Goal: Download file/media

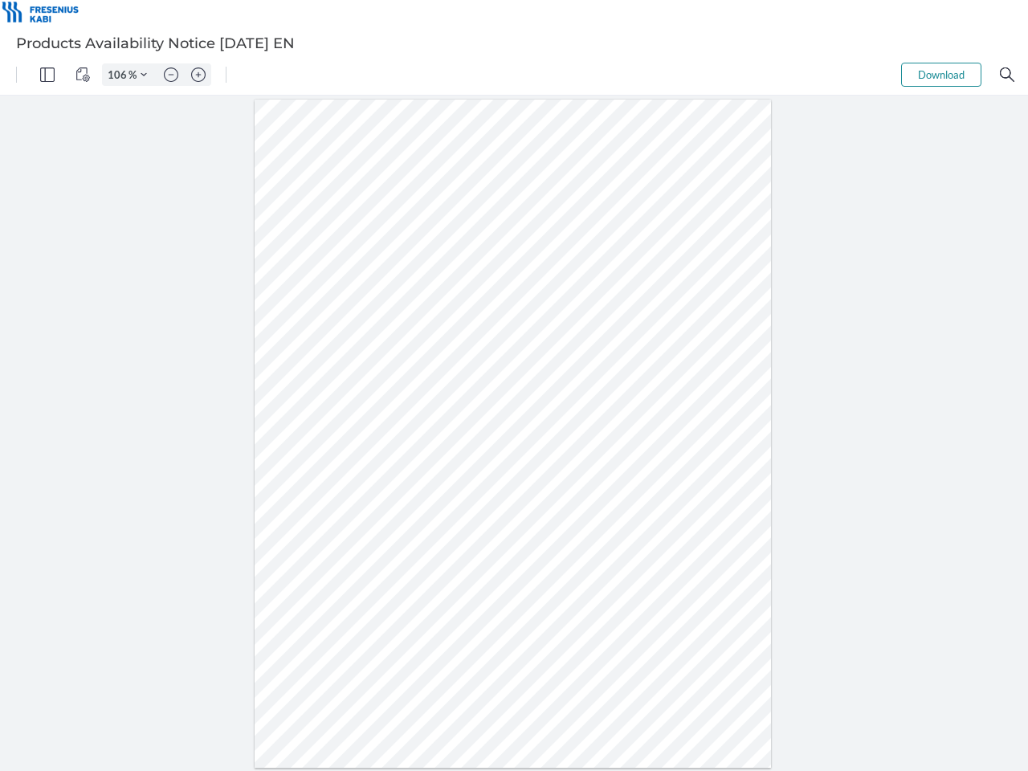
click at [47, 75] on img "Panel" at bounding box center [47, 74] width 14 height 14
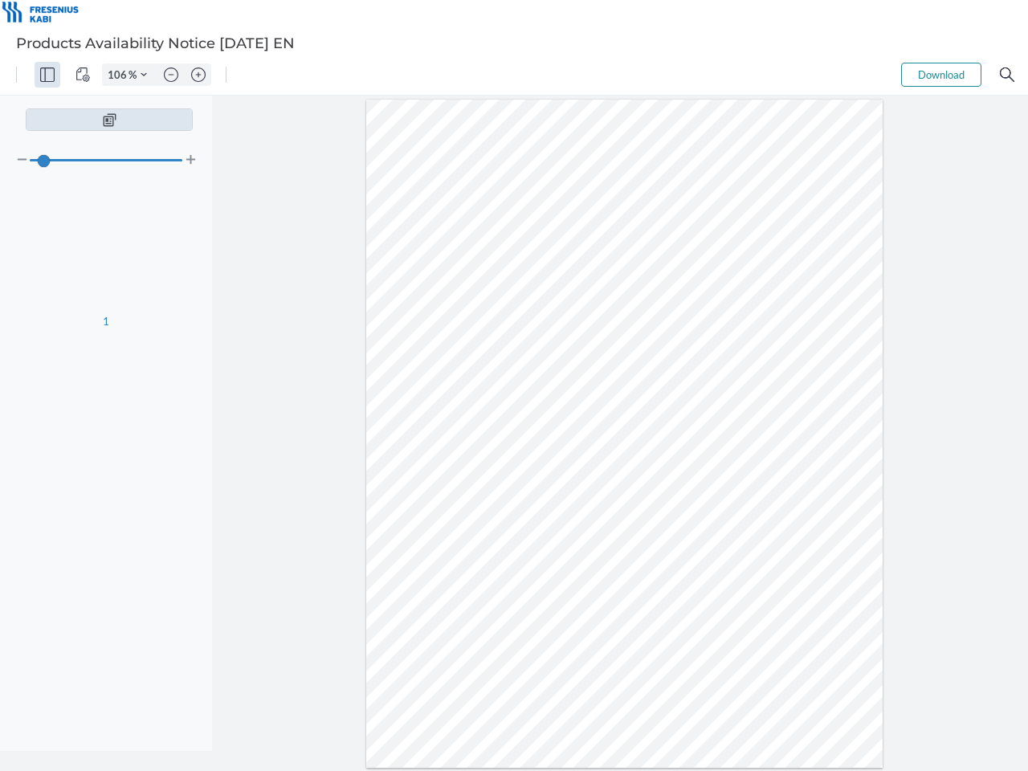
click at [83, 75] on img "View Controls" at bounding box center [82, 74] width 14 height 14
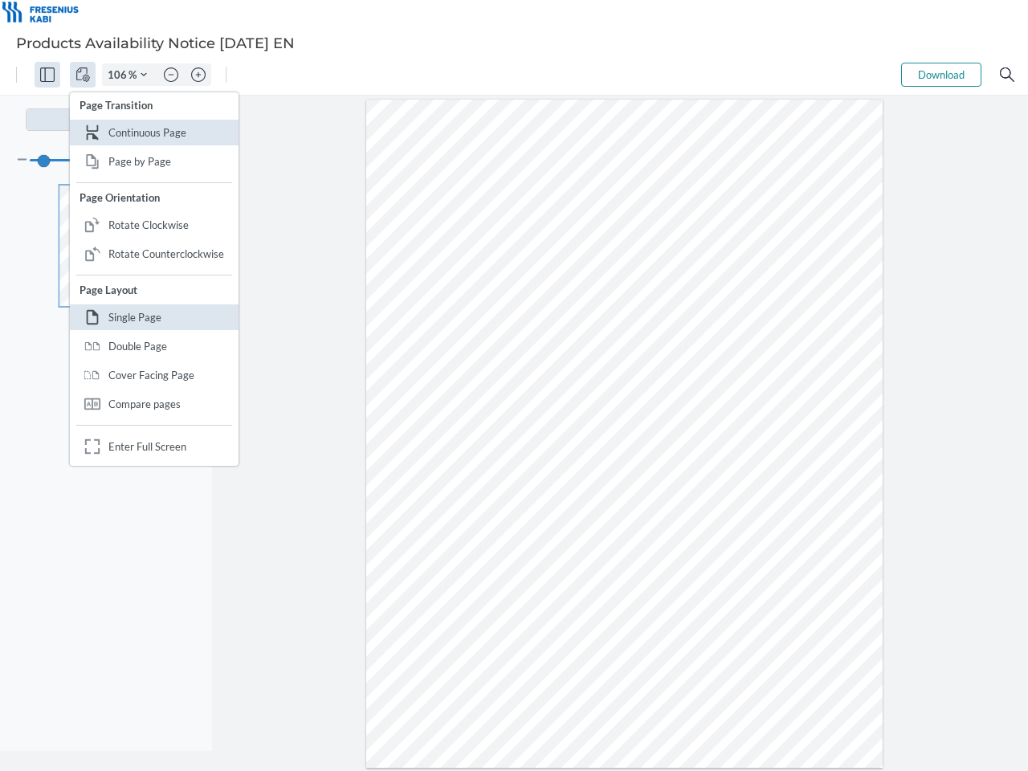
click at [120, 75] on input "106" at bounding box center [116, 74] width 26 height 14
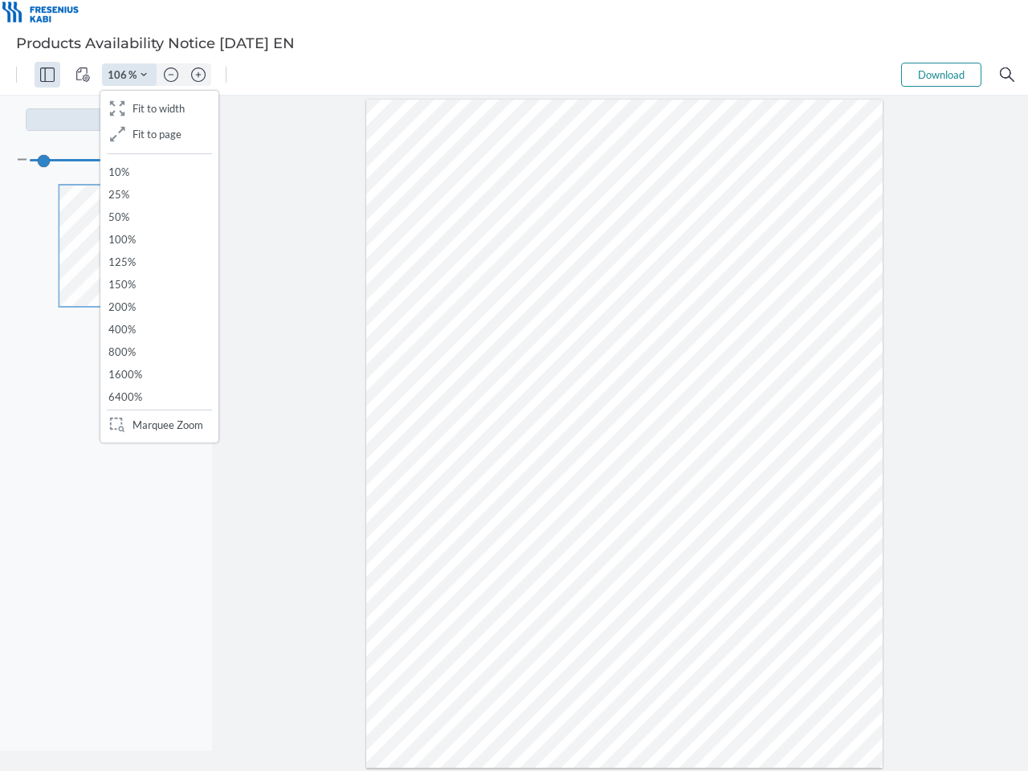
click at [144, 75] on img "Zoom Controls" at bounding box center [144, 74] width 6 height 6
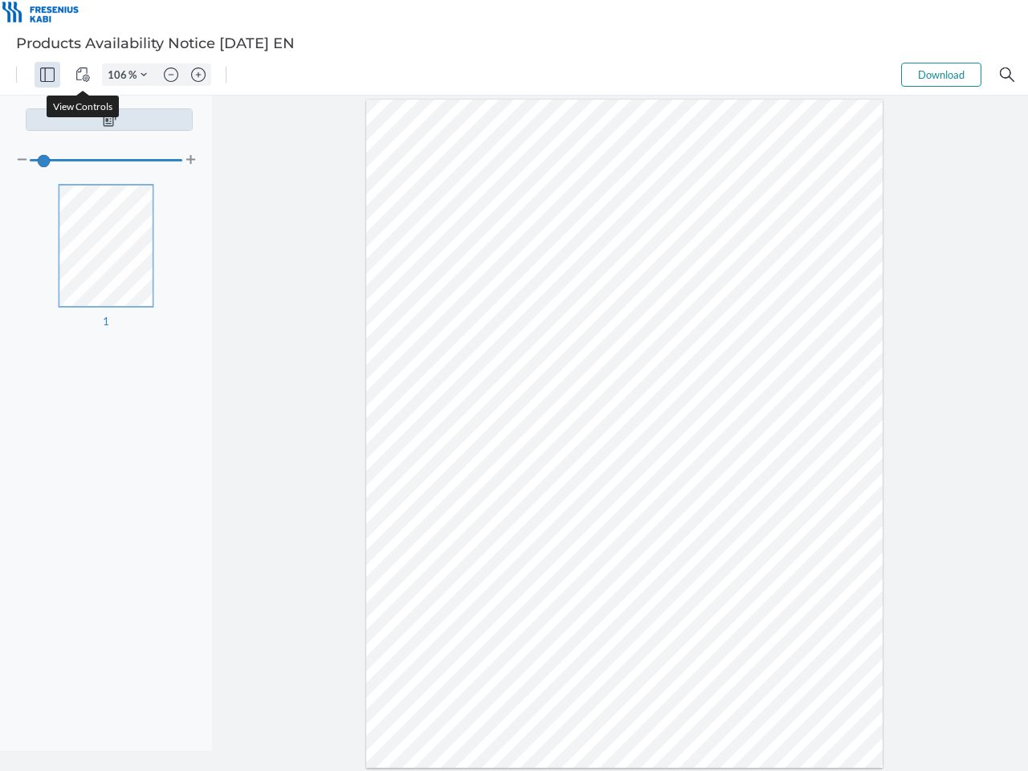
click at [171, 75] on img "Zoom out" at bounding box center [171, 74] width 14 height 14
click at [198, 75] on img "Zoom in" at bounding box center [198, 74] width 14 height 14
type input "106"
click at [941, 75] on button "Download" at bounding box center [941, 75] width 80 height 24
click at [1007, 75] on img "Search" at bounding box center [1007, 74] width 14 height 14
